Goal: Navigation & Orientation: Go to known website

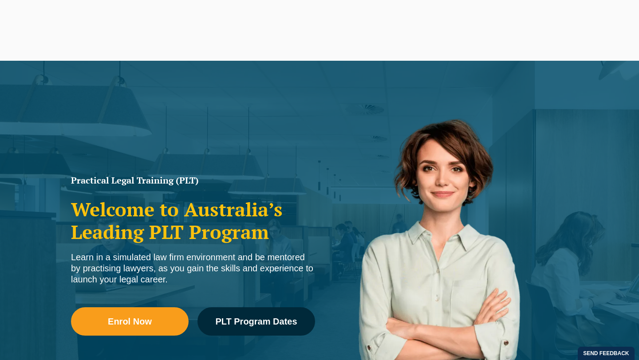
click at [142, 35] on link "Practical Legal Training" at bounding box center [158, 42] width 77 height 38
click at [73, 30] on link "[PERSON_NAME] Centre for Law" at bounding box center [69, 31] width 98 height 42
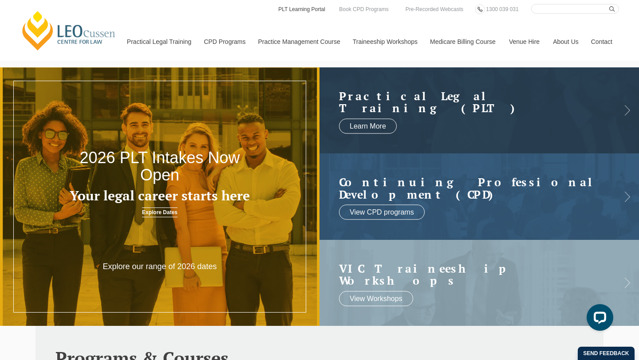
click at [307, 11] on link "PLT Learning Portal" at bounding box center [301, 9] width 49 height 10
